Goal: Task Accomplishment & Management: Manage account settings

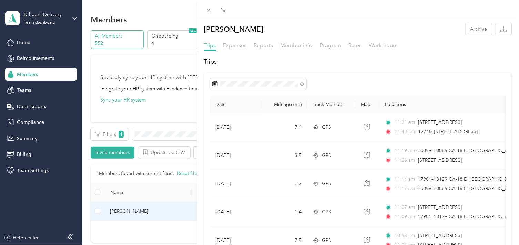
scroll to position [126, 0]
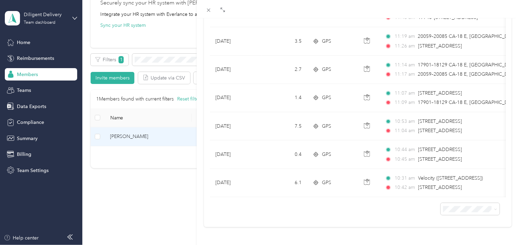
drag, startPoint x: 169, startPoint y: 60, endPoint x: 180, endPoint y: 60, distance: 10.7
click at [170, 59] on div "[PERSON_NAME] Archive Trips Expenses Reports Member info Program Rates Work hou…" at bounding box center [259, 122] width 519 height 245
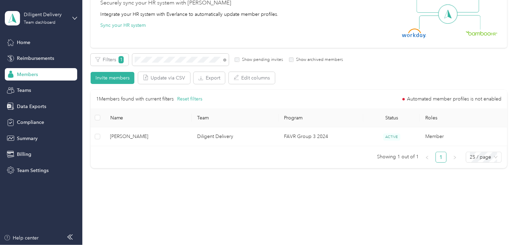
scroll to position [103, 0]
click at [225, 60] on icon at bounding box center [224, 60] width 3 height 3
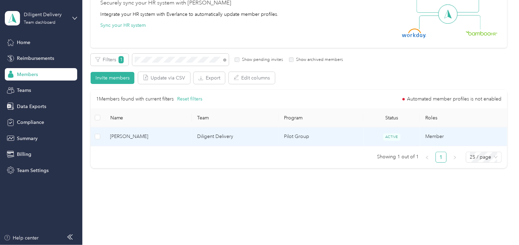
click at [158, 139] on span "[PERSON_NAME]" at bounding box center [148, 137] width 76 height 8
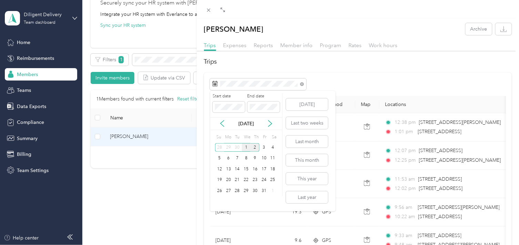
click at [247, 146] on div "1" at bounding box center [246, 147] width 9 height 9
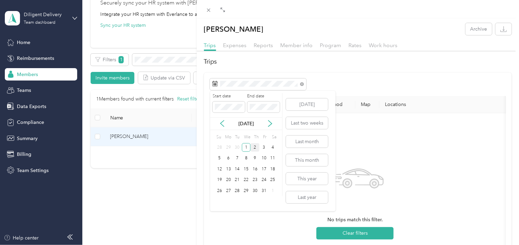
click at [253, 146] on div "2" at bounding box center [254, 147] width 9 height 9
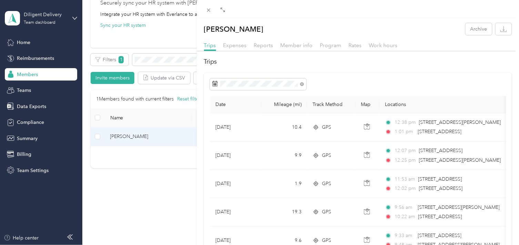
click at [157, 60] on div "[PERSON_NAME] Archive Trips Expenses Reports Member info Program Rates Work hou…" at bounding box center [259, 122] width 519 height 245
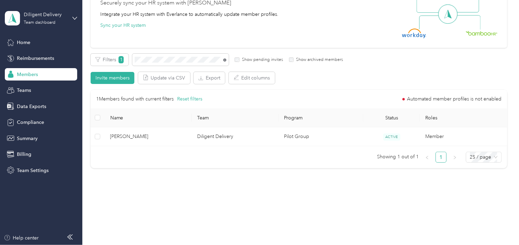
click at [223, 59] on icon at bounding box center [224, 60] width 3 height 3
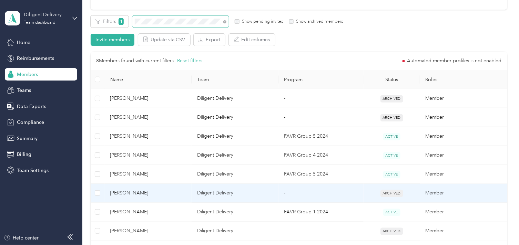
scroll to position [152, 0]
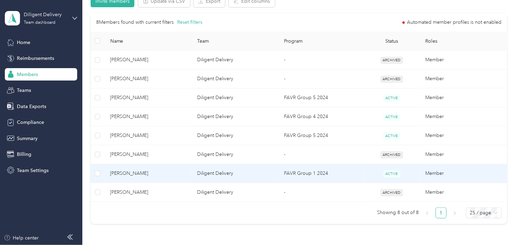
click at [163, 177] on span "[PERSON_NAME]" at bounding box center [148, 174] width 76 height 8
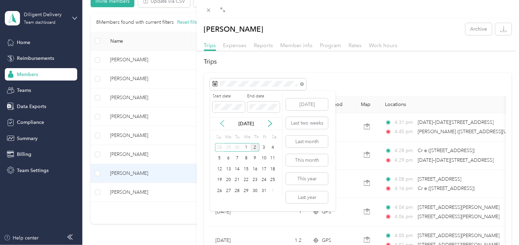
click at [223, 123] on icon at bounding box center [222, 123] width 7 height 7
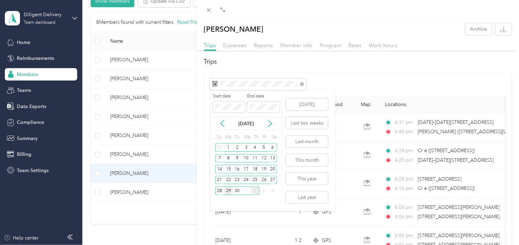
click at [227, 191] on div "29" at bounding box center [228, 191] width 9 height 9
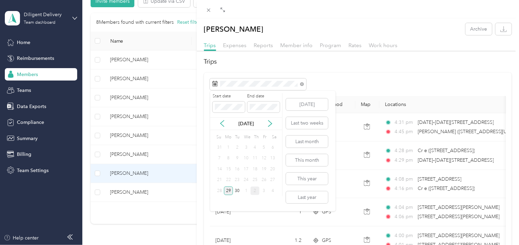
click at [227, 191] on div "29" at bounding box center [228, 191] width 9 height 9
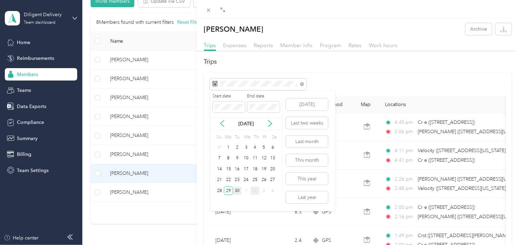
click at [236, 193] on div "30" at bounding box center [237, 191] width 9 height 9
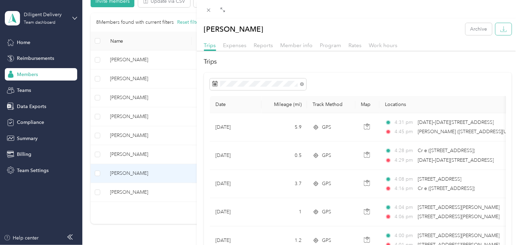
click at [502, 30] on button "button" at bounding box center [503, 29] width 16 height 12
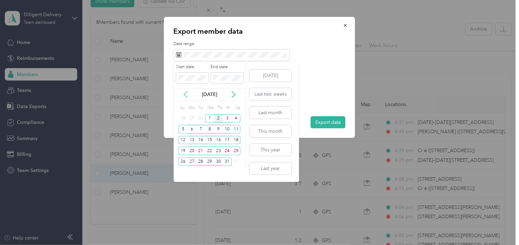
click at [184, 95] on icon at bounding box center [185, 94] width 7 height 7
click at [191, 163] on div "29" at bounding box center [191, 162] width 9 height 9
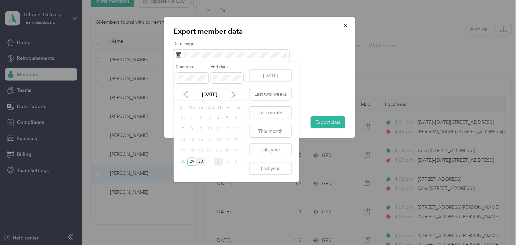
click at [201, 161] on div "30" at bounding box center [200, 162] width 9 height 9
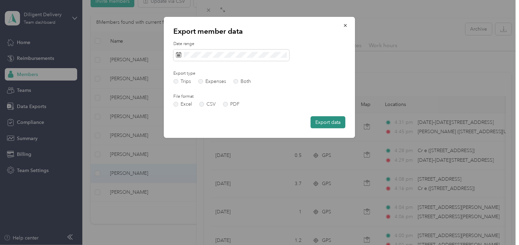
click at [325, 126] on button "Export data" at bounding box center [328, 122] width 35 height 12
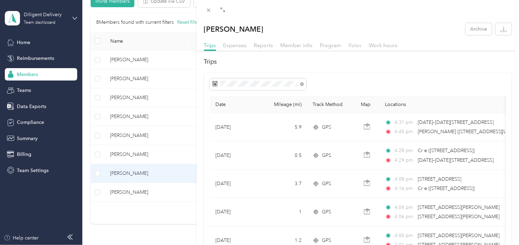
click at [349, 47] on span "Rates" at bounding box center [355, 45] width 13 height 7
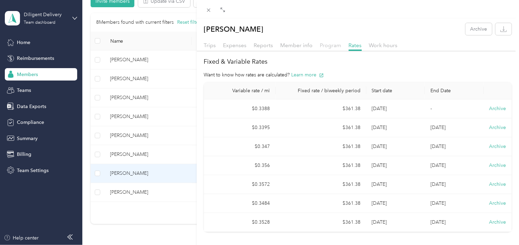
click at [335, 44] on span "Program" at bounding box center [330, 45] width 21 height 7
